Goal: Information Seeking & Learning: Learn about a topic

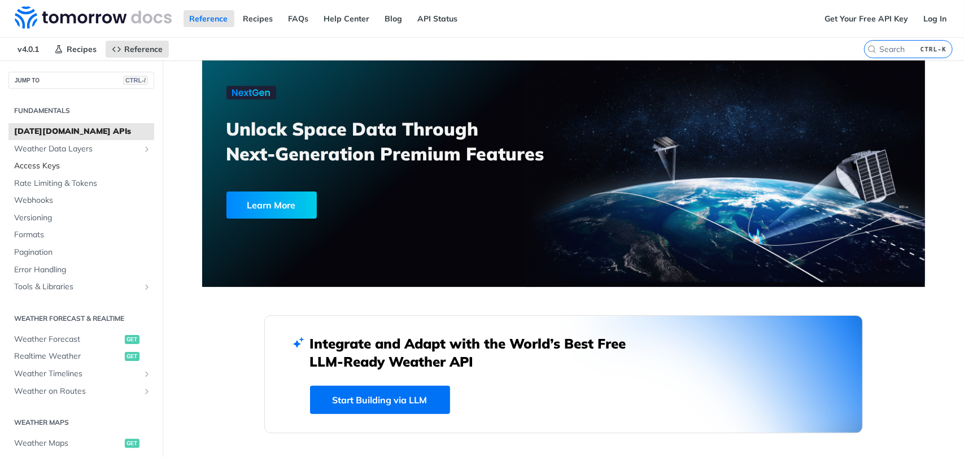
drag, startPoint x: 53, startPoint y: 163, endPoint x: 63, endPoint y: 164, distance: 10.3
click at [53, 163] on span "Access Keys" at bounding box center [82, 165] width 137 height 11
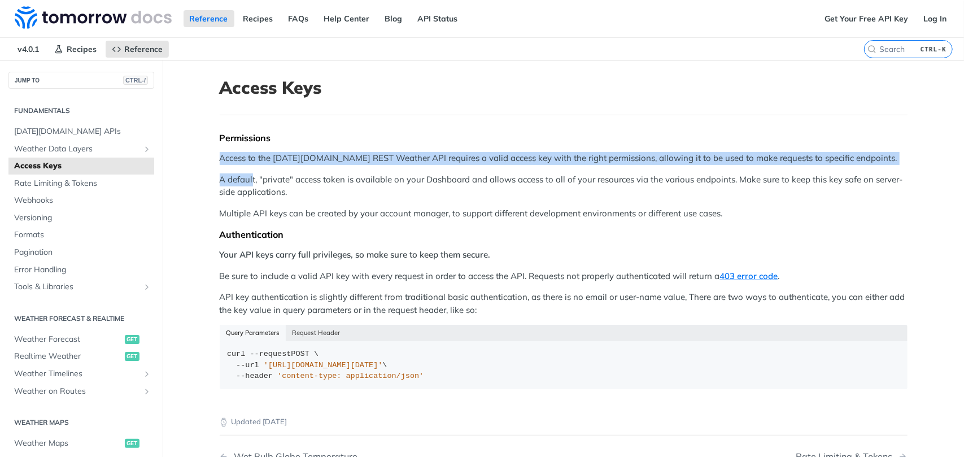
drag, startPoint x: 214, startPoint y: 155, endPoint x: 252, endPoint y: 181, distance: 46.4
click at [252, 181] on article "Access Keys Permissions Access to the [DATE][DOMAIN_NAME] REST Weather API requ…" at bounding box center [563, 309] width 723 height 499
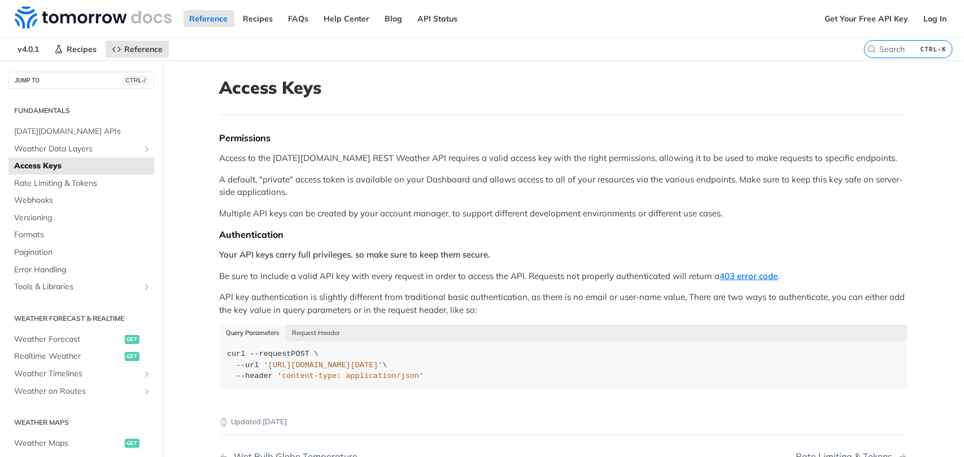
drag, startPoint x: 252, startPoint y: 181, endPoint x: 299, endPoint y: 224, distance: 63.6
click at [299, 224] on div "Permissions Access to the [DATE][DOMAIN_NAME] REST Weather API requires a valid…" at bounding box center [564, 265] width 688 height 266
drag, startPoint x: 237, startPoint y: 254, endPoint x: 488, endPoint y: 253, distance: 251.4
click at [488, 253] on p "Your API keys carry full privileges, so make sure to keep them secure." at bounding box center [564, 255] width 688 height 13
drag, startPoint x: 488, startPoint y: 253, endPoint x: 427, endPoint y: 299, distance: 76.6
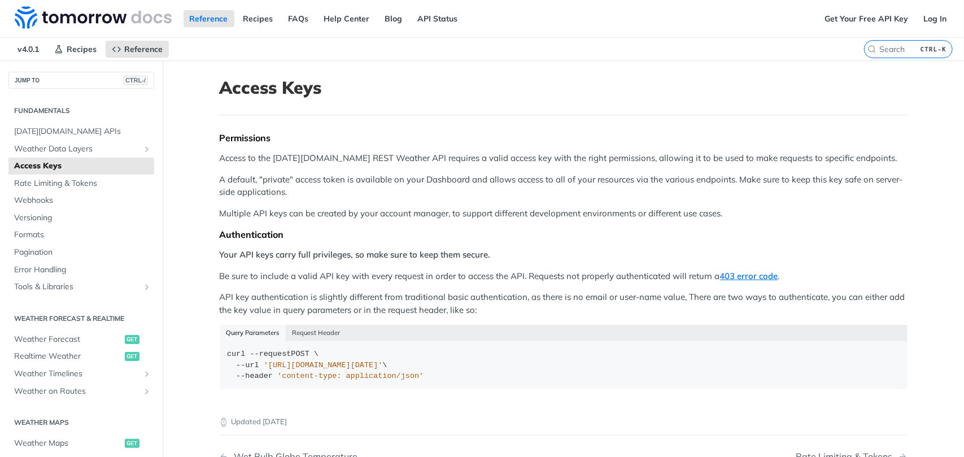
click at [427, 299] on p "API key authentication is slightly different from traditional basic authenticat…" at bounding box center [564, 303] width 688 height 25
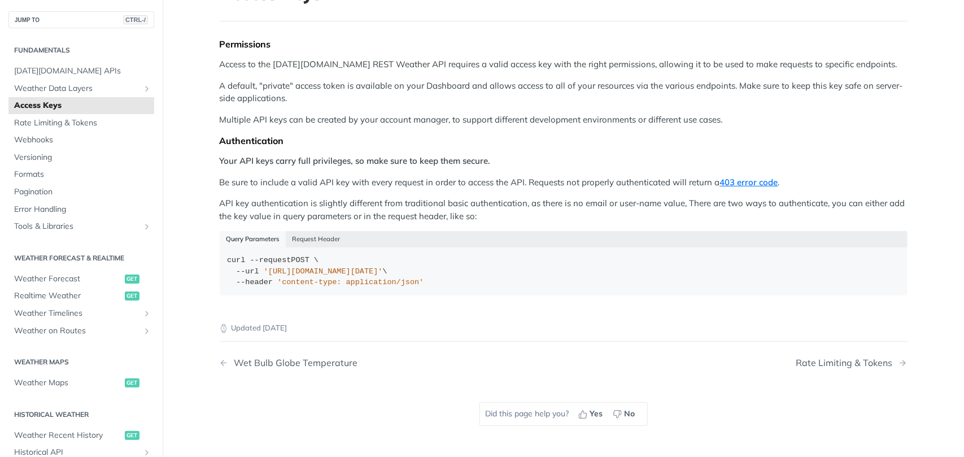
scroll to position [21, 0]
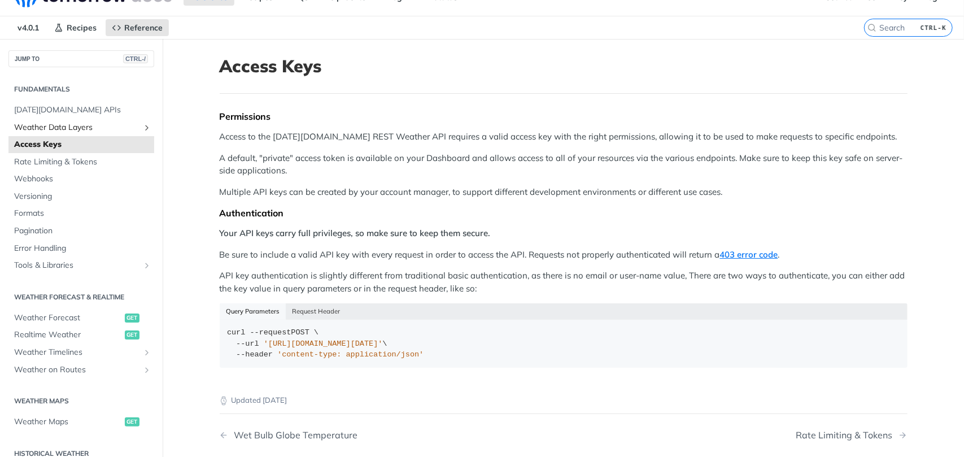
click at [84, 129] on span "Weather Data Layers" at bounding box center [76, 127] width 125 height 11
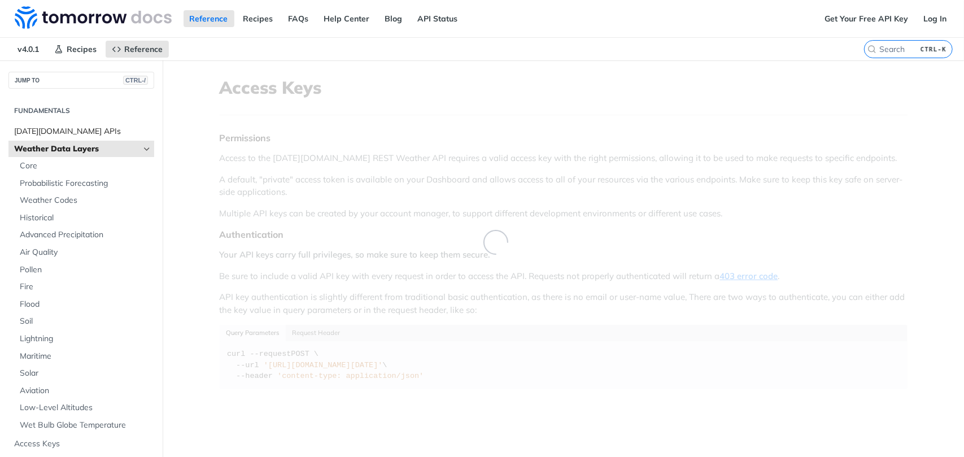
click at [80, 130] on span "[DATE][DOMAIN_NAME] APIs" at bounding box center [82, 131] width 137 height 11
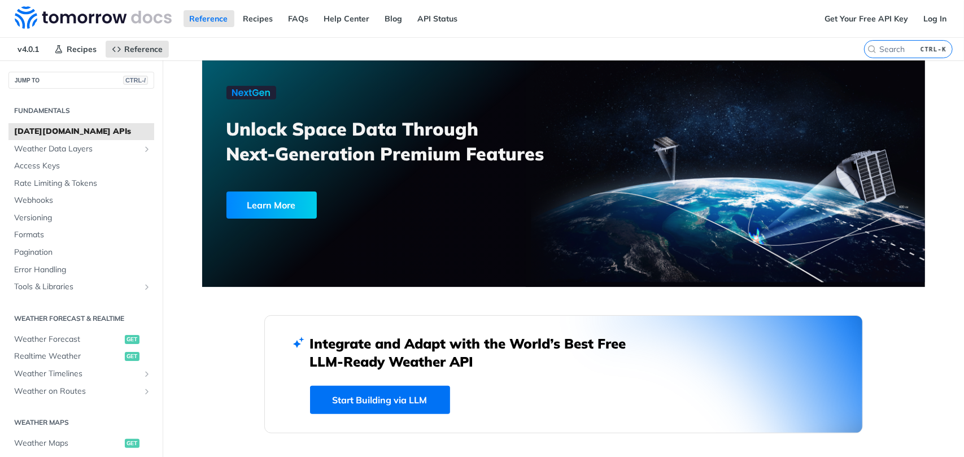
click at [60, 126] on span "[DATE][DOMAIN_NAME] APIs" at bounding box center [82, 131] width 137 height 11
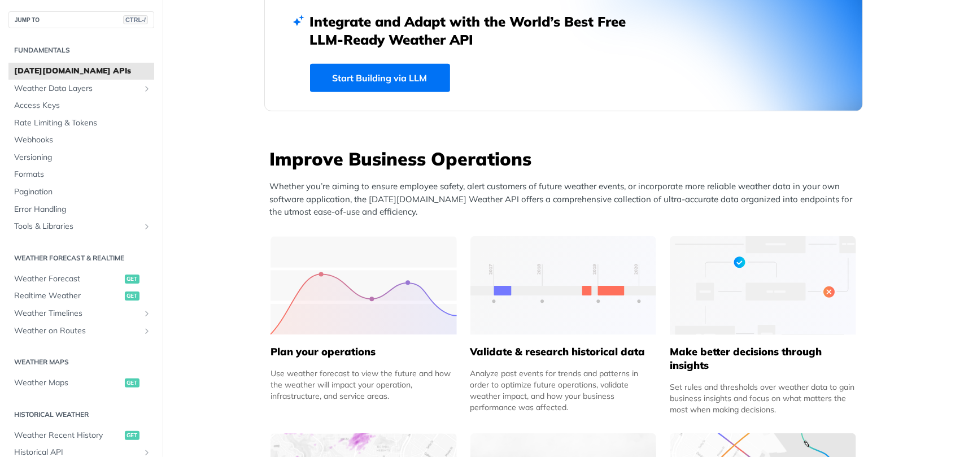
scroll to position [339, 0]
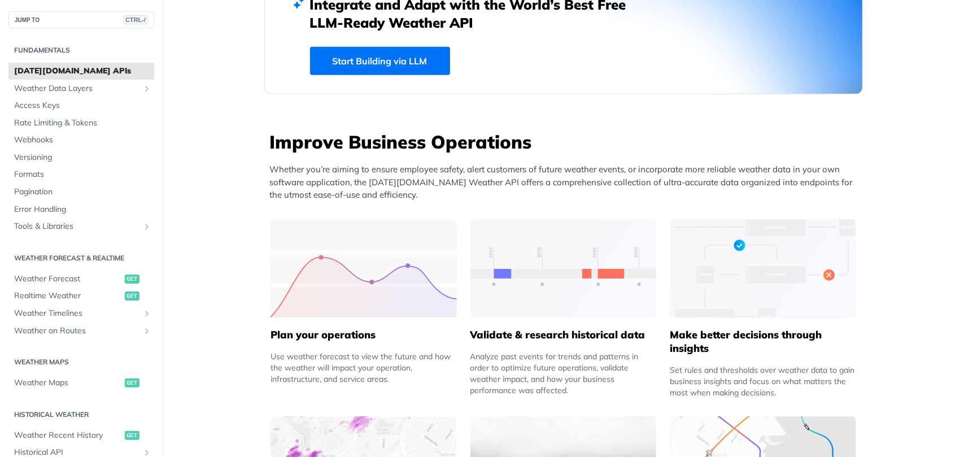
click at [401, 60] on link "Start Building via LLM" at bounding box center [380, 61] width 140 height 28
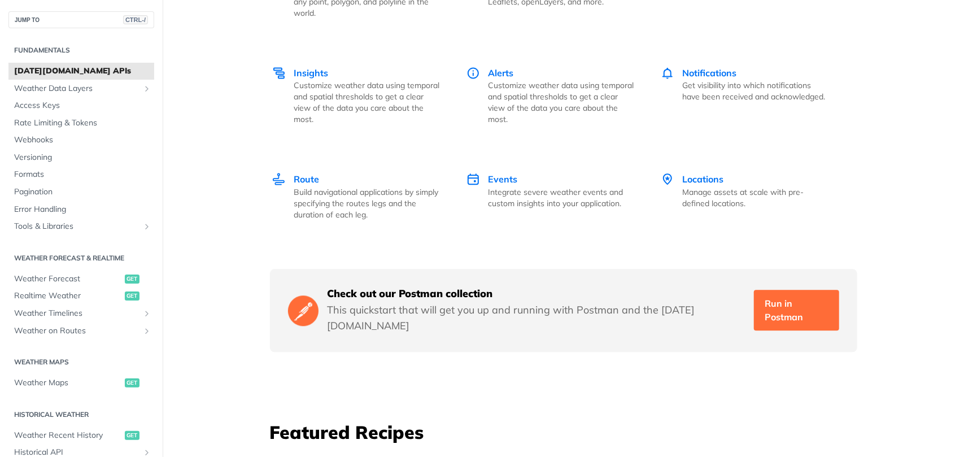
scroll to position [1977, 0]
